Goal: Task Accomplishment & Management: Manage account settings

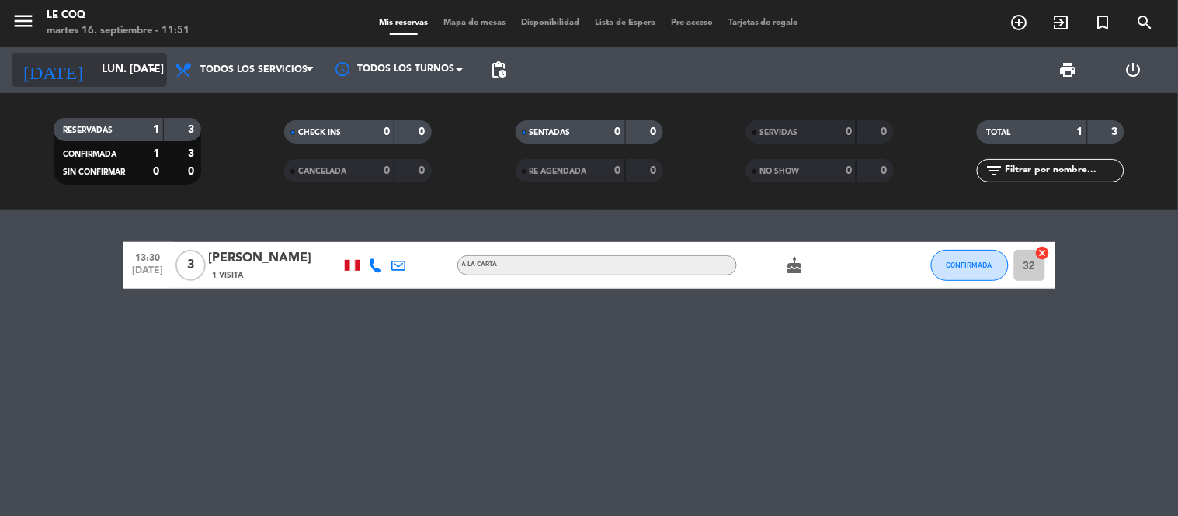
click at [153, 65] on icon "arrow_drop_down" at bounding box center [153, 70] width 19 height 19
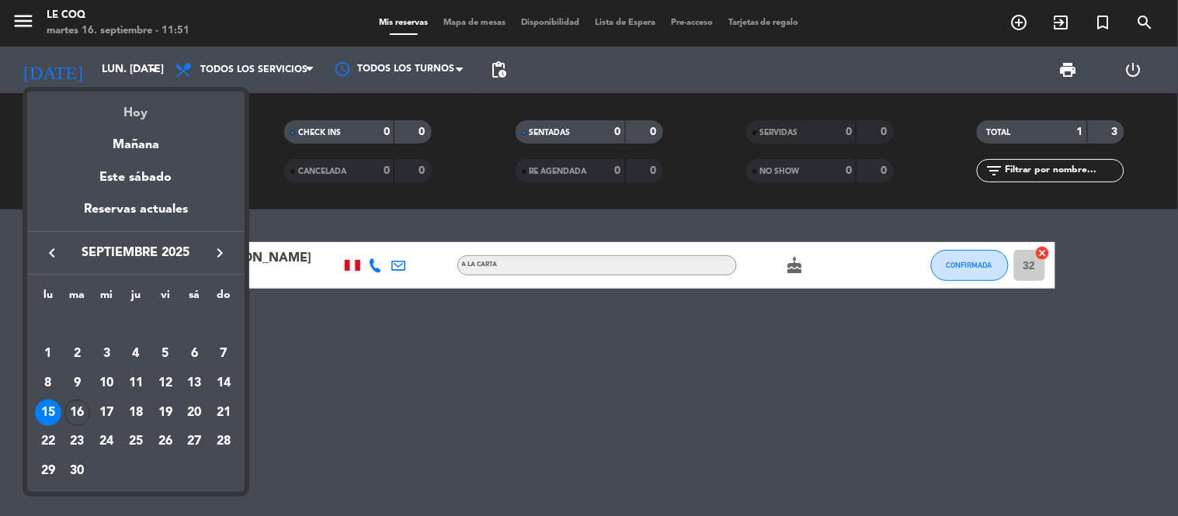
click at [143, 112] on div "Hoy" at bounding box center [135, 108] width 217 height 32
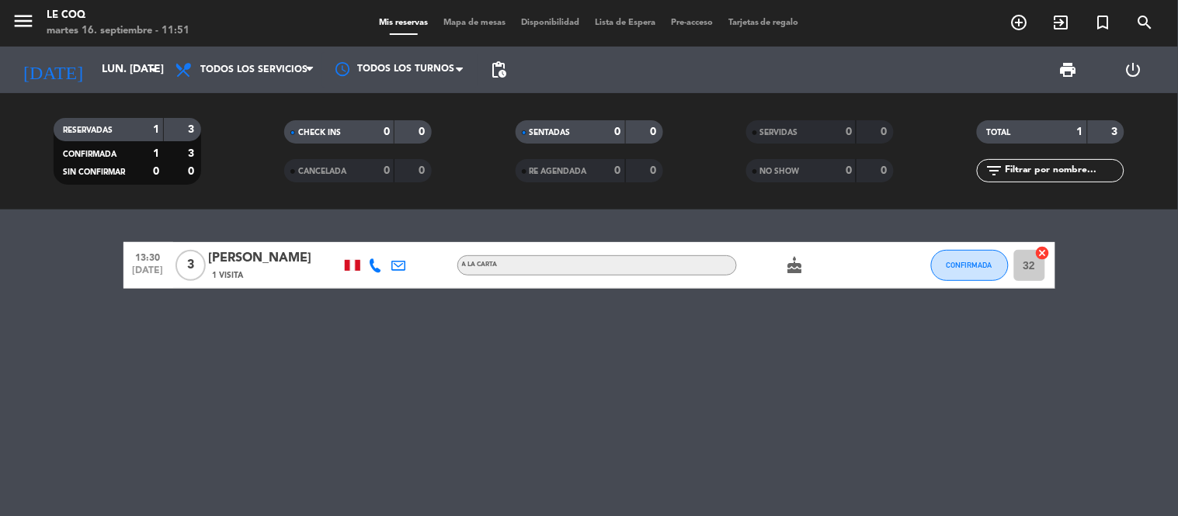
type input "[DATE] sep."
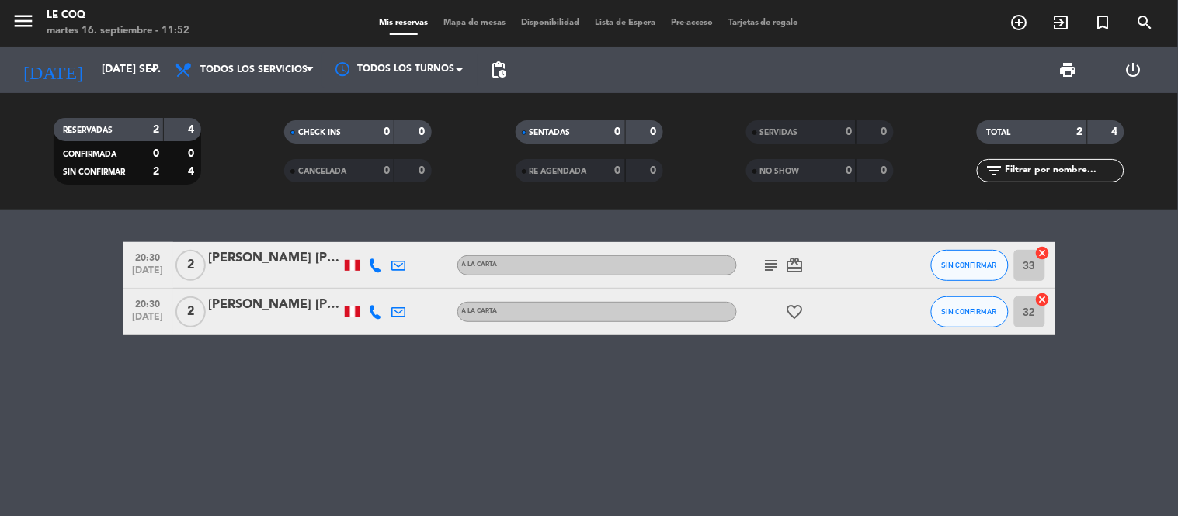
click at [278, 262] on div "[PERSON_NAME] [PERSON_NAME]" at bounding box center [275, 258] width 132 height 20
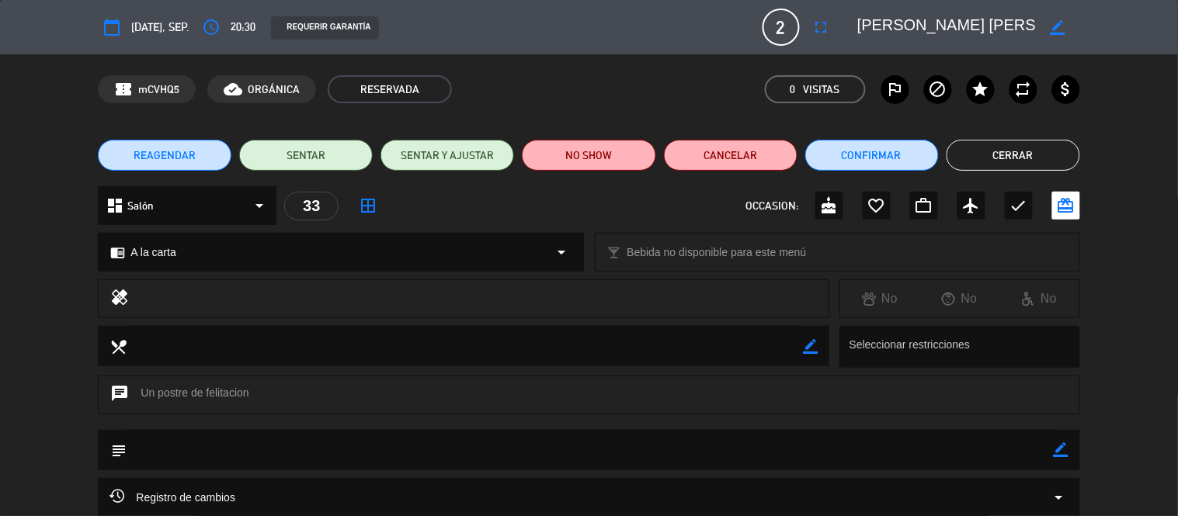
click at [1000, 20] on textarea at bounding box center [947, 27] width 178 height 28
click at [1021, 27] on textarea at bounding box center [947, 27] width 178 height 28
click at [1022, 23] on textarea at bounding box center [947, 27] width 178 height 28
click at [945, 26] on textarea at bounding box center [947, 27] width 178 height 28
click at [949, 16] on textarea at bounding box center [947, 27] width 178 height 28
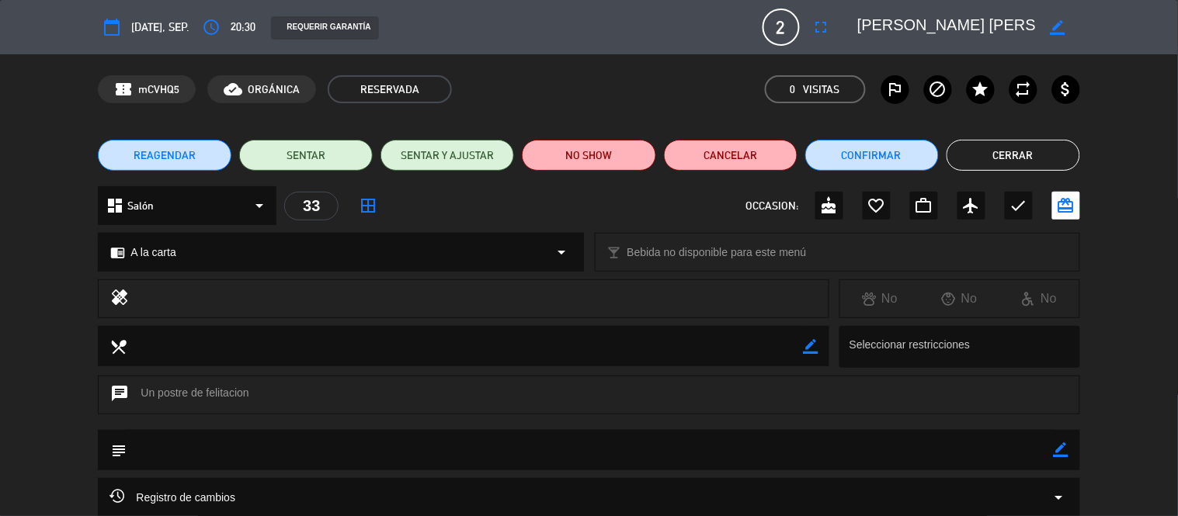
click at [968, 25] on textarea at bounding box center [947, 27] width 178 height 28
click at [1042, 27] on div "border_color" at bounding box center [1057, 27] width 44 height 28
click at [1033, 28] on textarea at bounding box center [947, 27] width 178 height 28
click at [1038, 26] on div "border_color" at bounding box center [1057, 27] width 44 height 28
click at [1052, 26] on icon "border_color" at bounding box center [1057, 27] width 15 height 15
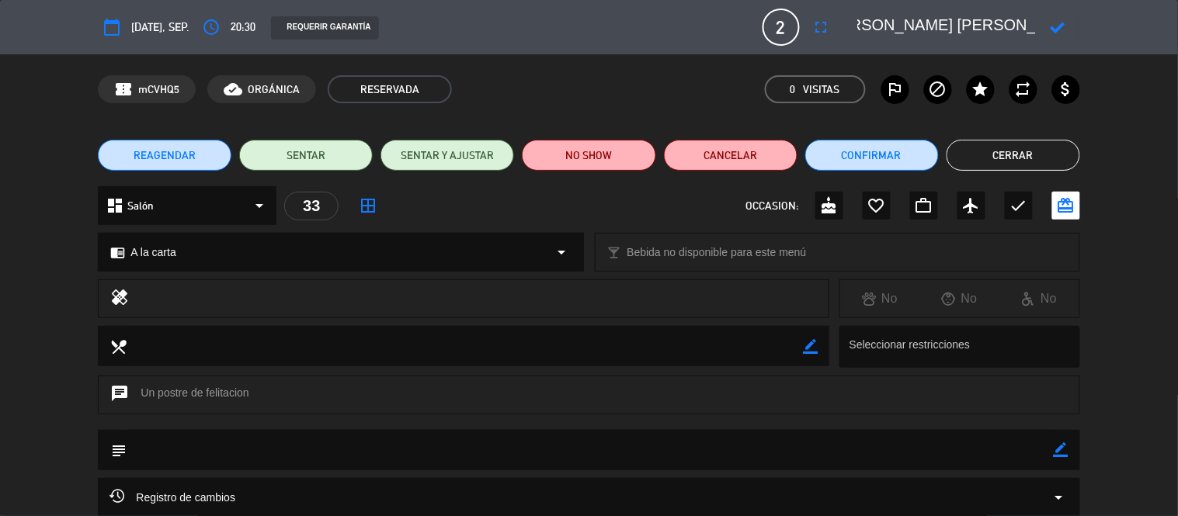
scroll to position [0, 40]
